Goal: Obtain resource: Obtain resource

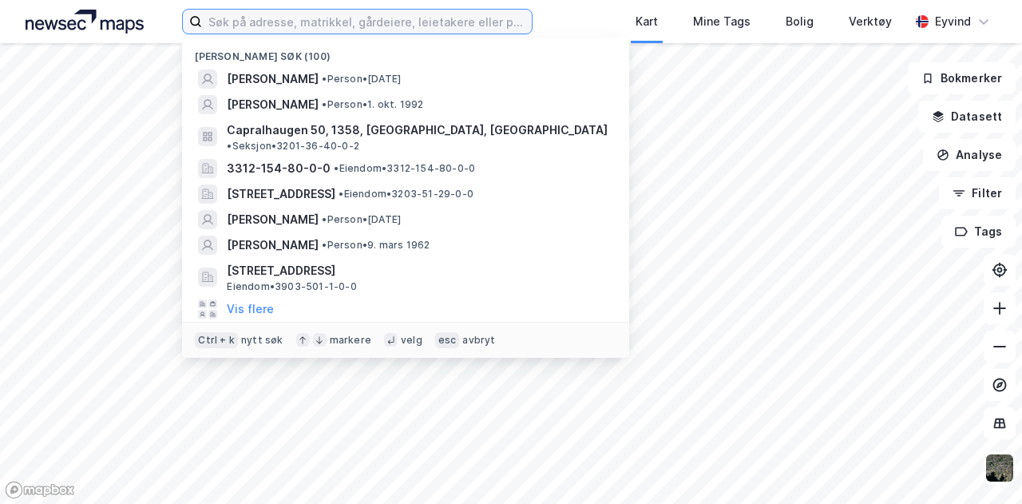
click at [300, 23] on input at bounding box center [366, 22] width 329 height 24
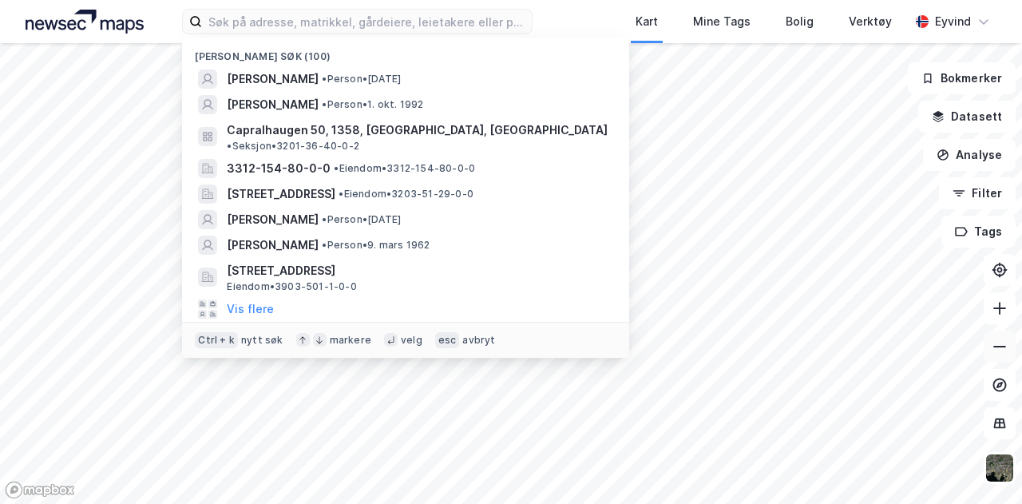
click at [996, 348] on icon at bounding box center [1000, 347] width 16 height 16
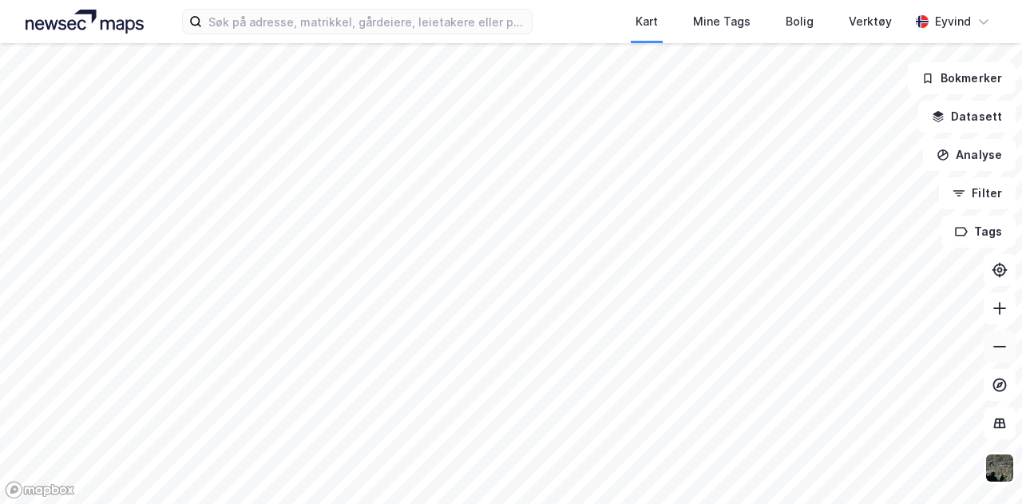
click at [996, 348] on icon at bounding box center [1000, 347] width 16 height 16
click at [1004, 304] on icon at bounding box center [1000, 308] width 16 height 16
click at [650, 24] on div "Kart Mine Tags Bolig Verktøy Eyvind Bokmerker Datasett Analyse Filter Tags" at bounding box center [511, 252] width 1022 height 504
click at [994, 354] on button at bounding box center [1000, 347] width 32 height 32
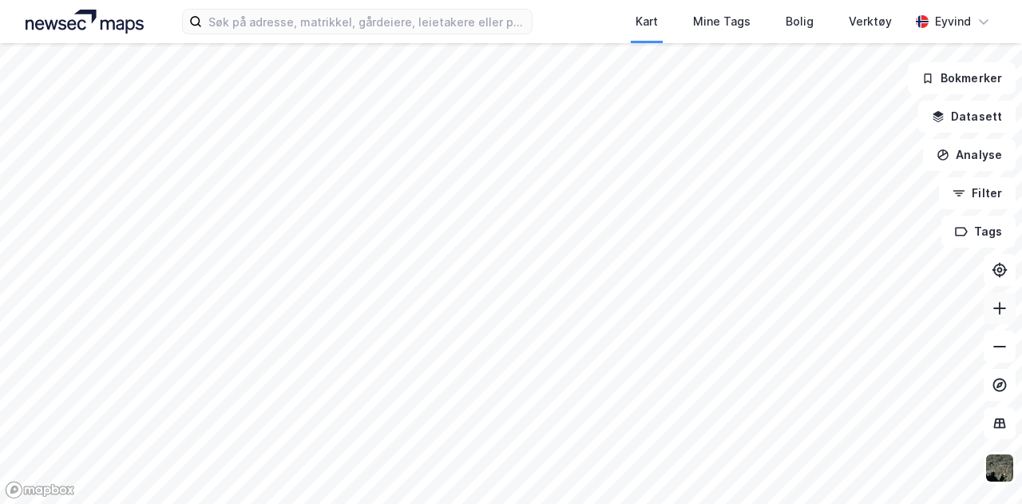
click at [1001, 307] on icon at bounding box center [999, 308] width 13 height 2
click at [1001, 311] on icon at bounding box center [1000, 308] width 16 height 16
click at [735, 503] on html "Kart Mine Tags Bolig Verktøy Eyvind Bokmerker Datasett Analyse Filter Tags" at bounding box center [511, 252] width 1022 height 504
click at [996, 319] on button at bounding box center [1000, 308] width 32 height 32
click at [996, 320] on button at bounding box center [1000, 308] width 32 height 32
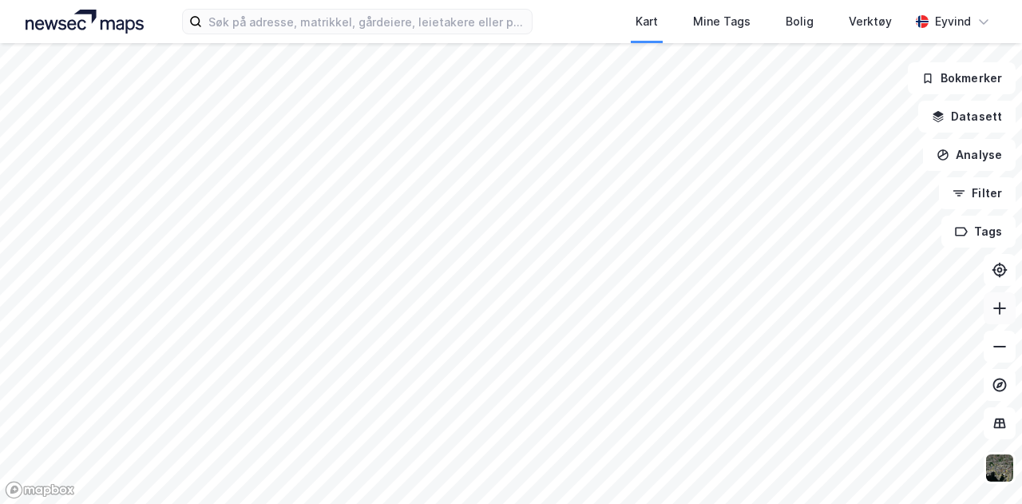
click at [996, 320] on button at bounding box center [1000, 308] width 32 height 32
click at [430, 503] on html "Kart Mine Tags Bolig Verktøy Eyvind Bokmerker Datasett Analyse Filter Tags" at bounding box center [511, 252] width 1022 height 504
click at [465, 503] on html "Kart Mine Tags Bolig Verktøy Eyvind Bokmerker Datasett Analyse Filter Tags" at bounding box center [511, 252] width 1022 height 504
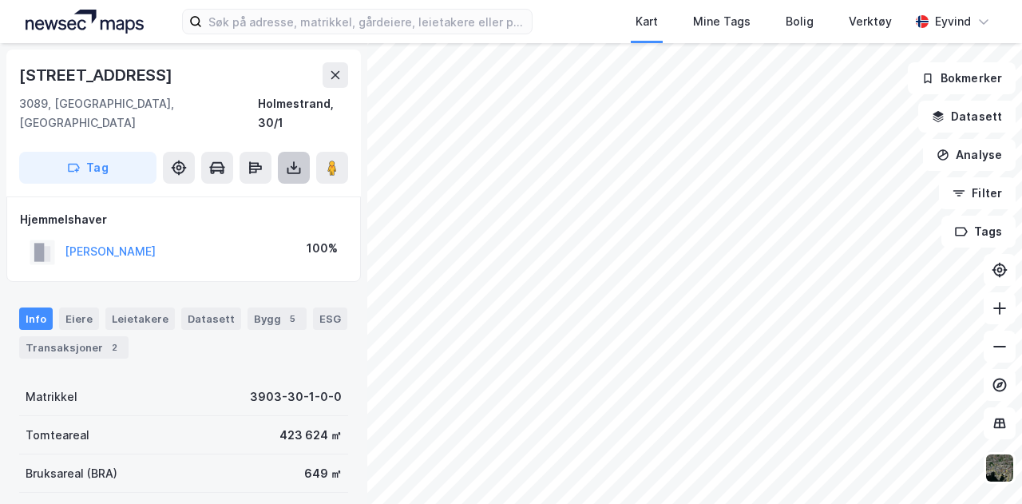
click at [289, 160] on button at bounding box center [294, 168] width 32 height 32
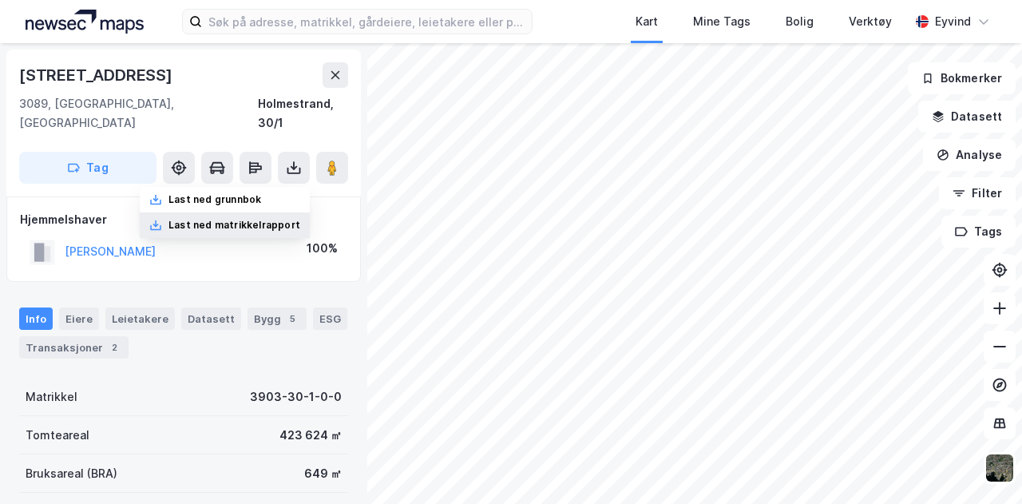
click at [264, 219] on div "Last ned matrikkelrapport" at bounding box center [234, 225] width 132 height 13
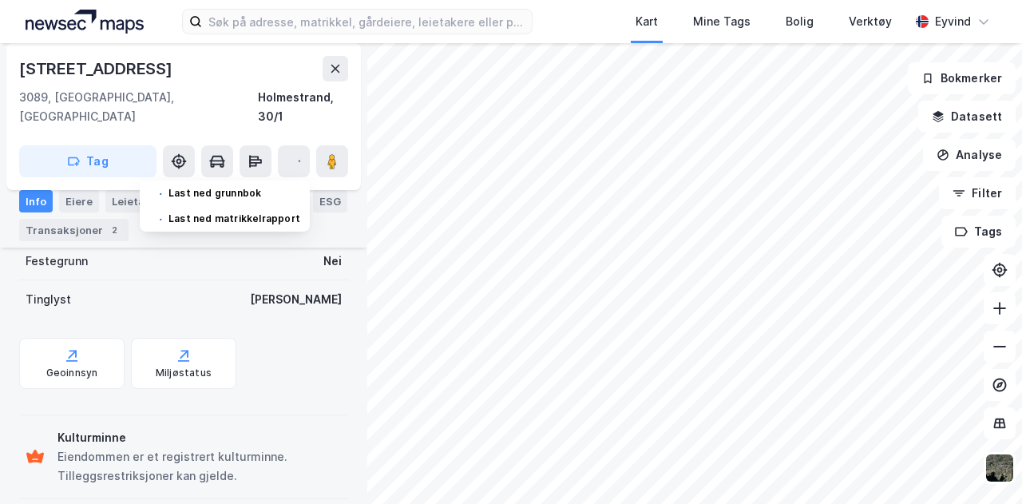
scroll to position [366, 0]
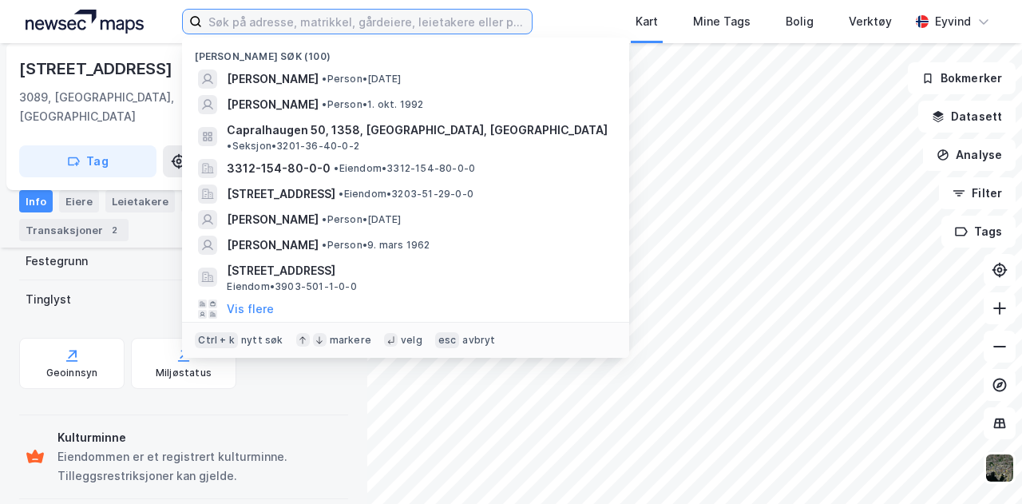
click at [224, 25] on input at bounding box center [366, 22] width 329 height 24
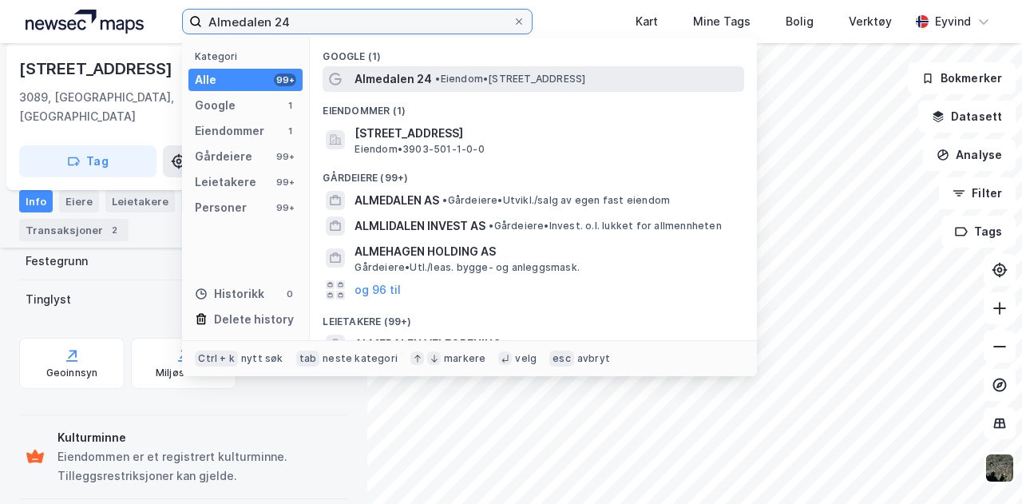
type input "Almedalen 24"
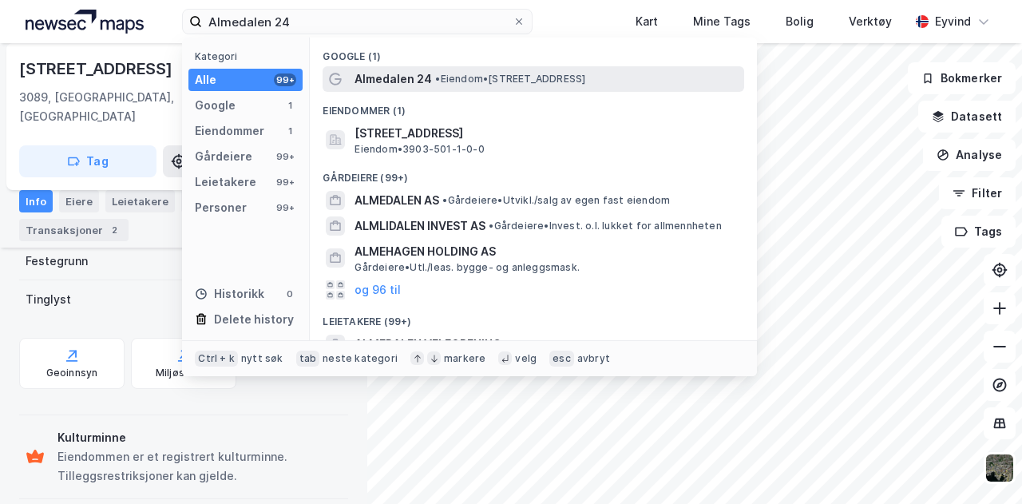
click at [398, 77] on span "Almedalen 24" at bounding box center [392, 78] width 77 height 19
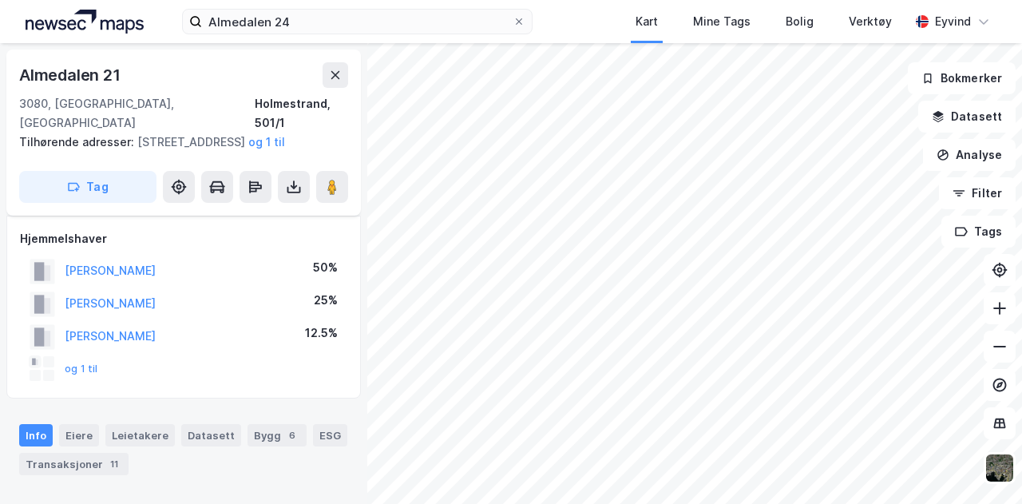
scroll to position [366, 0]
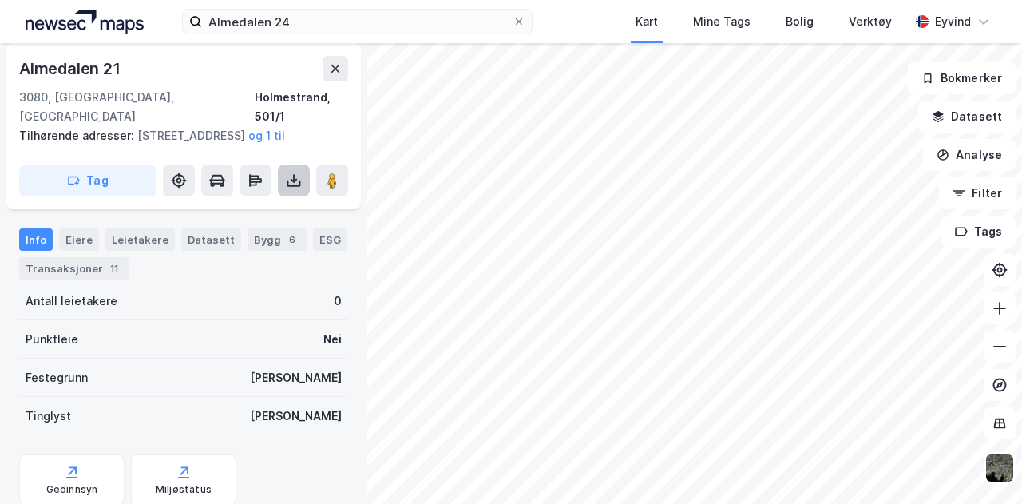
click at [284, 188] on button at bounding box center [294, 180] width 32 height 32
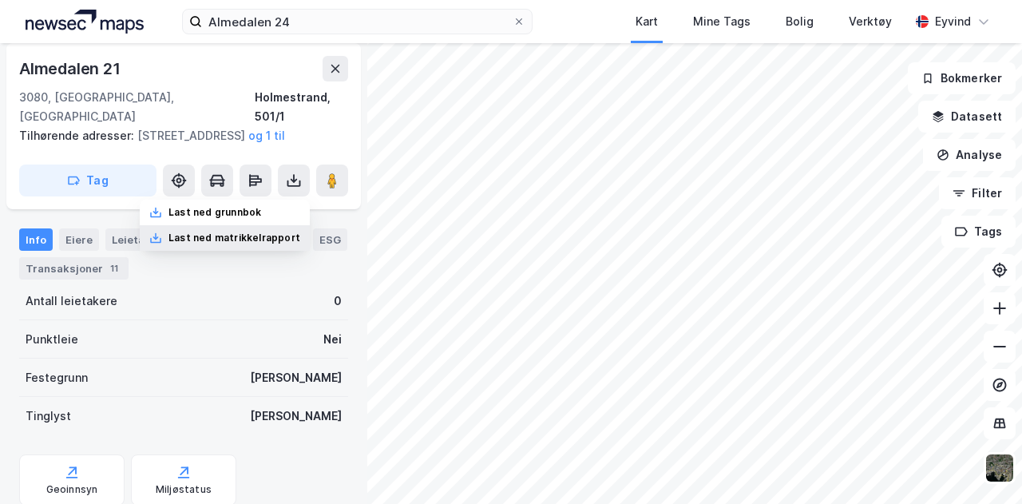
click at [259, 236] on div "Last ned matrikkelrapport" at bounding box center [234, 238] width 132 height 13
